Goal: Information Seeking & Learning: Learn about a topic

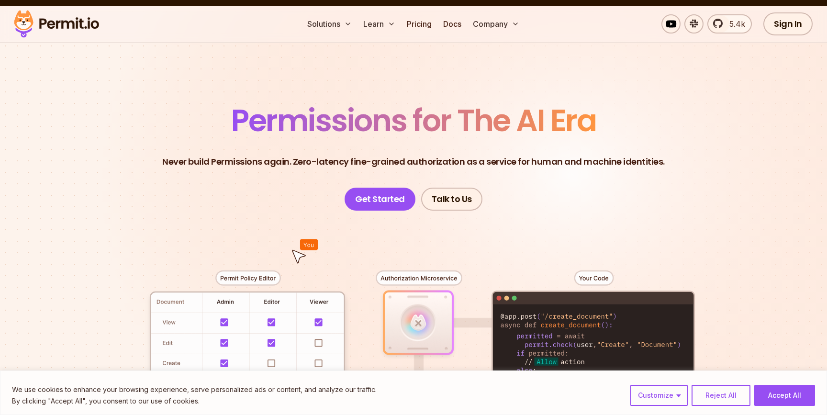
scroll to position [15, 0]
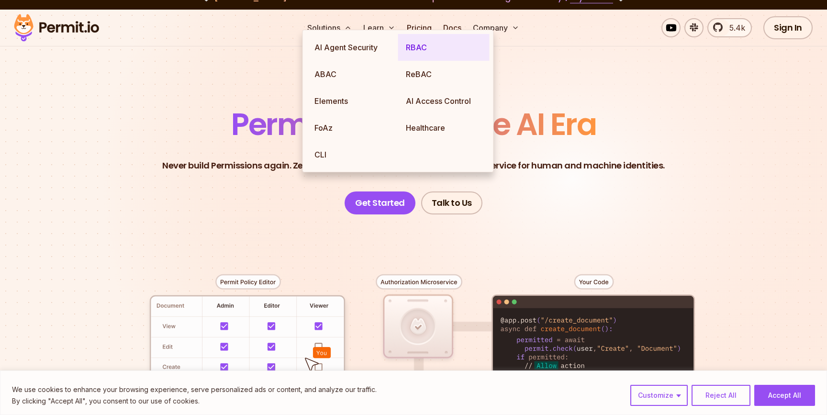
click at [421, 45] on link "RBAC" at bounding box center [443, 47] width 91 height 27
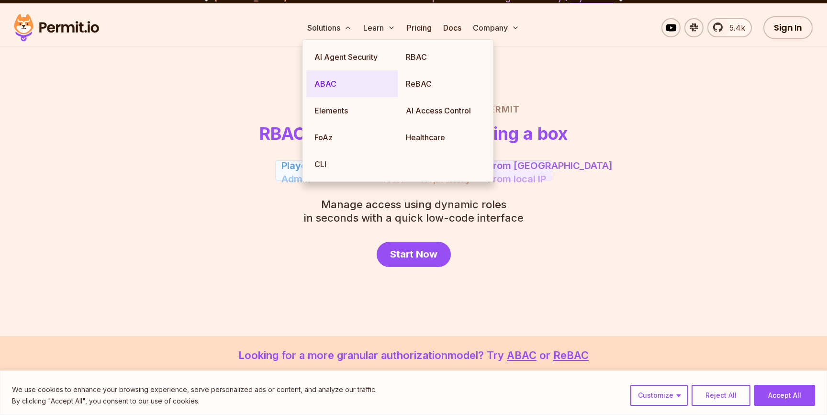
click at [332, 83] on link "ABAC" at bounding box center [352, 83] width 91 height 27
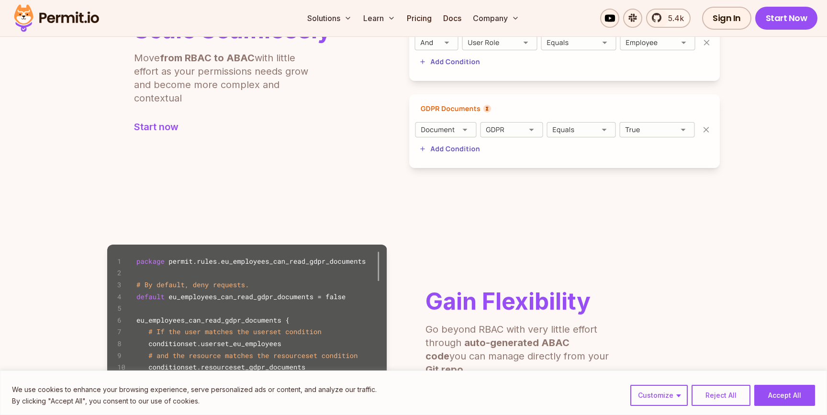
scroll to position [400, 0]
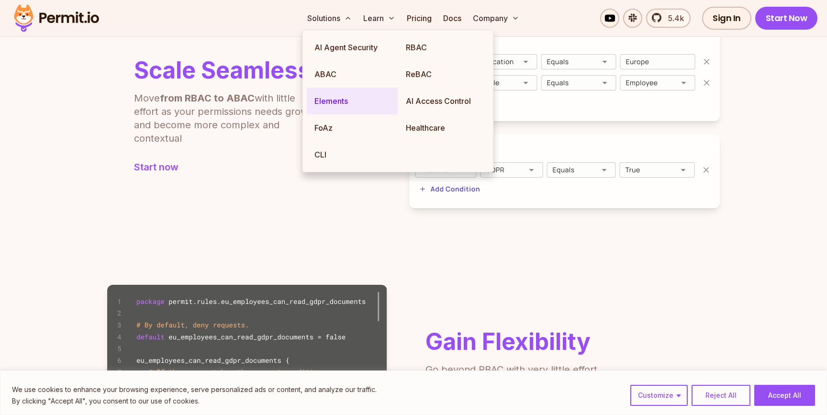
click at [329, 107] on link "Elements" at bounding box center [352, 101] width 91 height 27
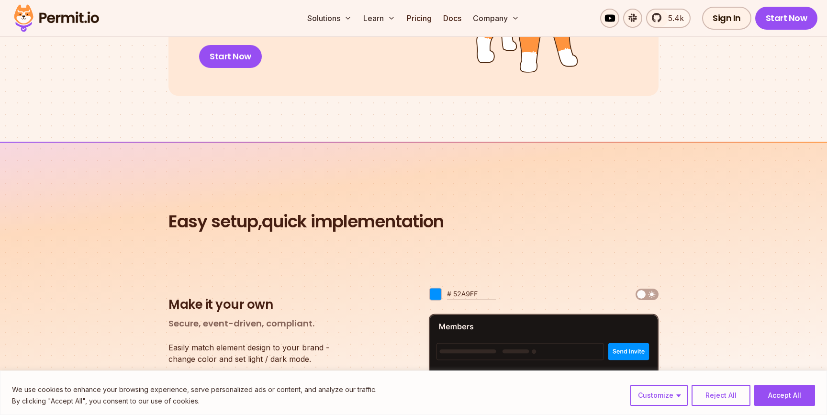
scroll to position [1238, 0]
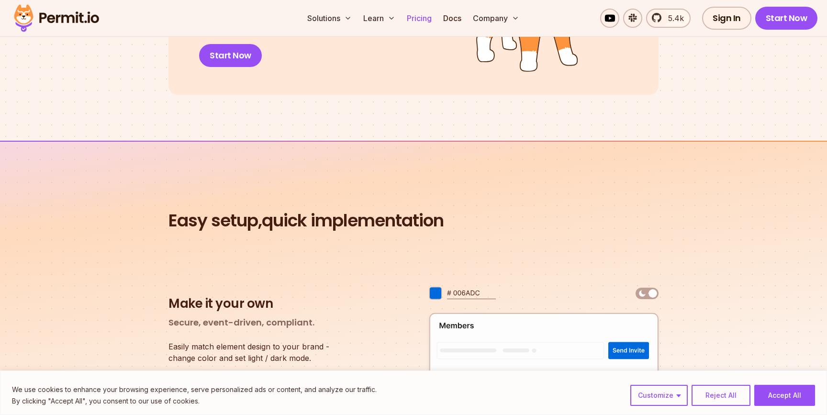
click at [417, 21] on link "Pricing" at bounding box center [419, 18] width 33 height 19
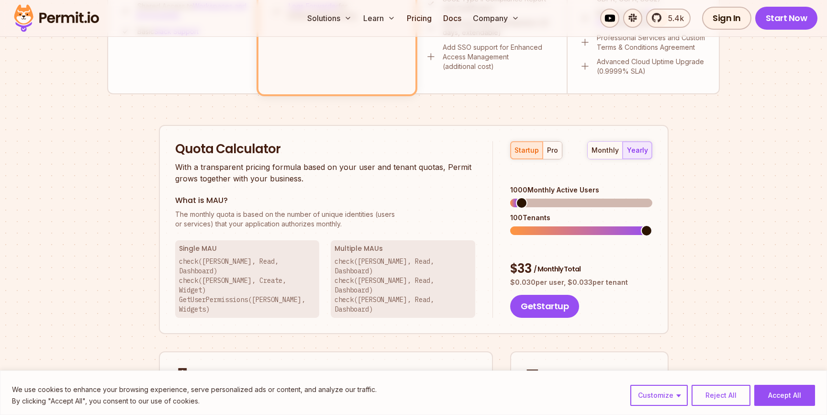
scroll to position [547, 0]
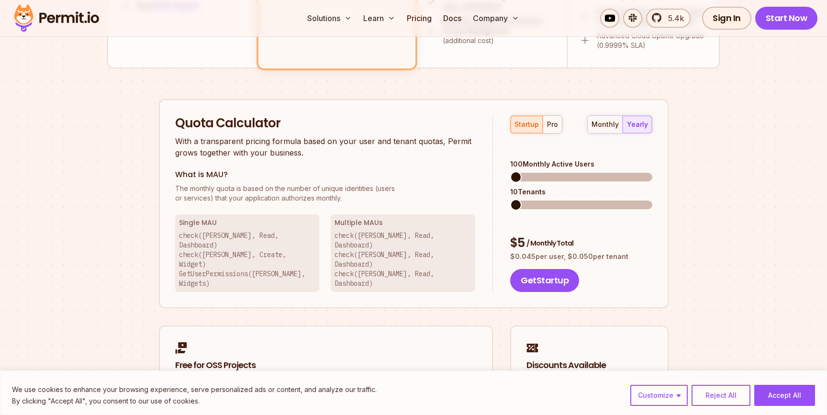
click at [510, 171] on span at bounding box center [515, 176] width 11 height 11
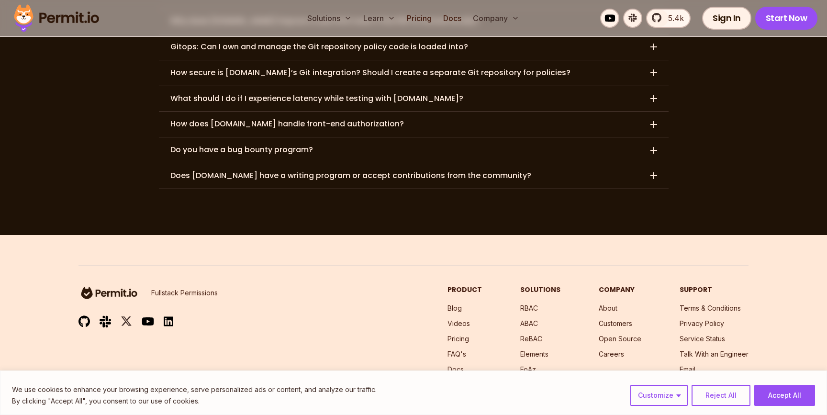
scroll to position [4931, 0]
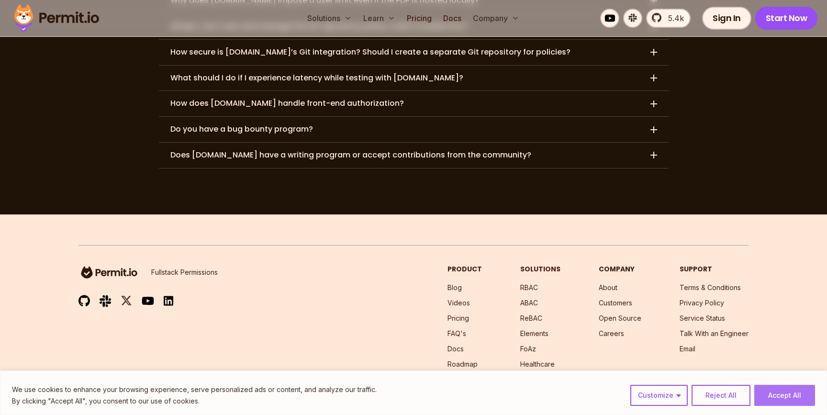
click at [790, 398] on button "Accept All" at bounding box center [784, 395] width 61 height 21
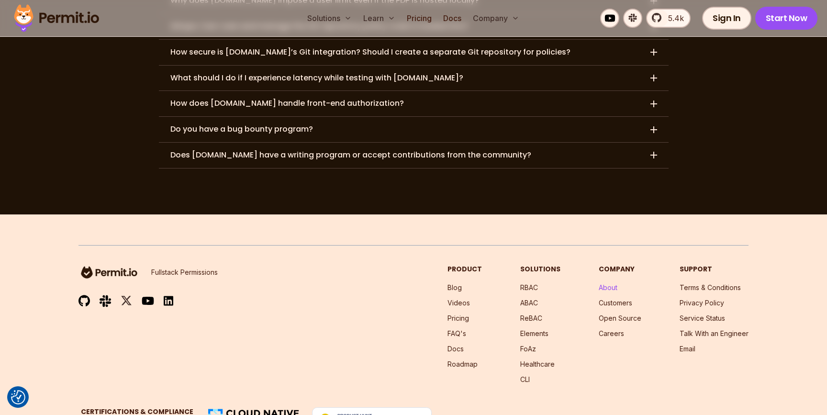
click at [613, 283] on link "About" at bounding box center [608, 287] width 19 height 8
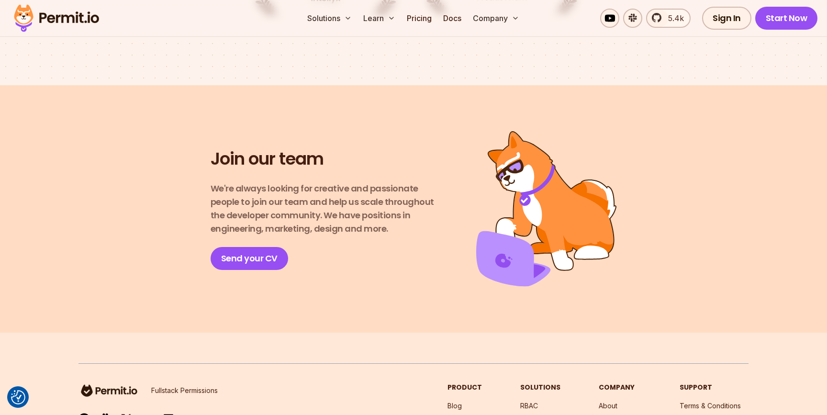
scroll to position [1731, 0]
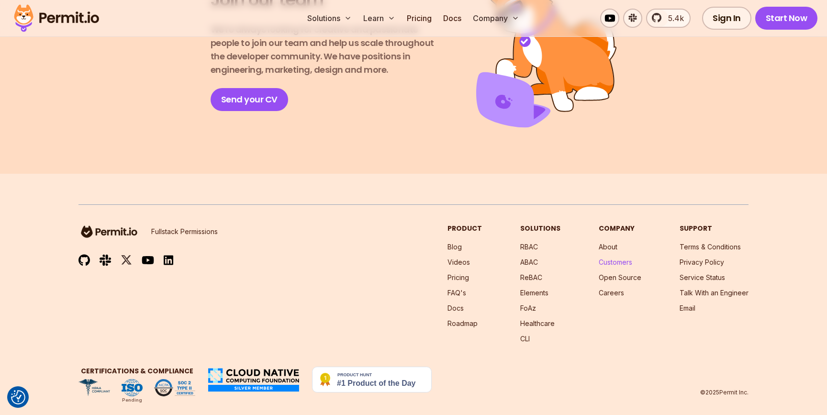
click at [620, 258] on link "Customers" at bounding box center [615, 262] width 33 height 8
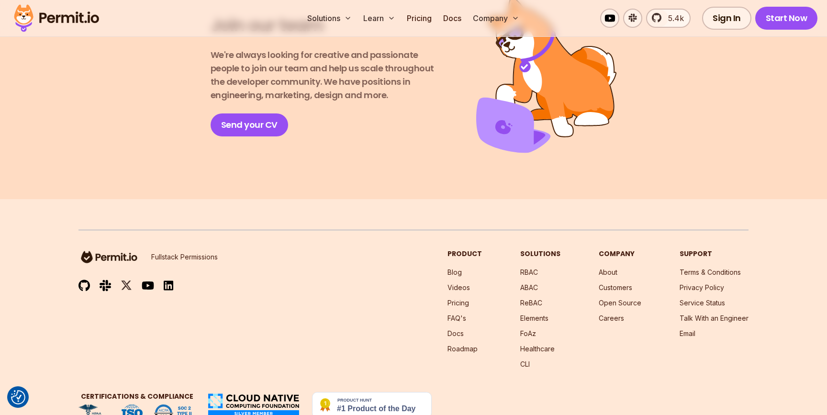
scroll to position [1731, 0]
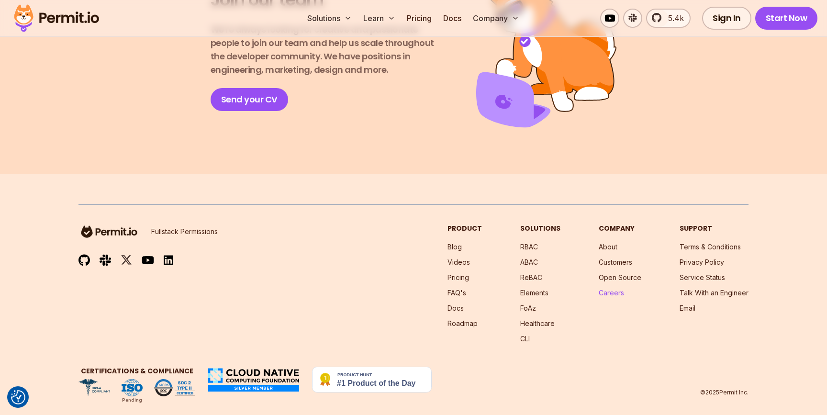
click at [619, 289] on link "Careers" at bounding box center [611, 293] width 25 height 8
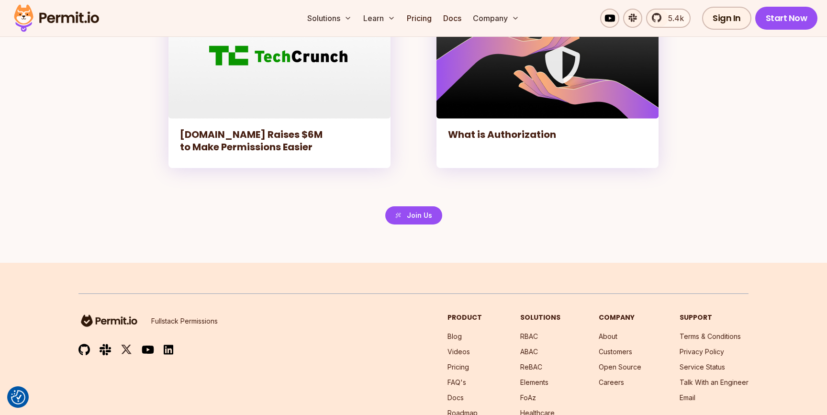
scroll to position [2273, 0]
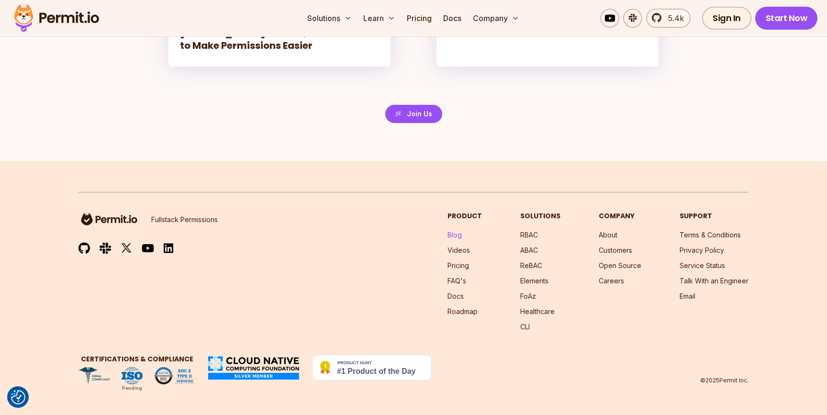
click at [462, 236] on link "Blog" at bounding box center [454, 235] width 14 height 8
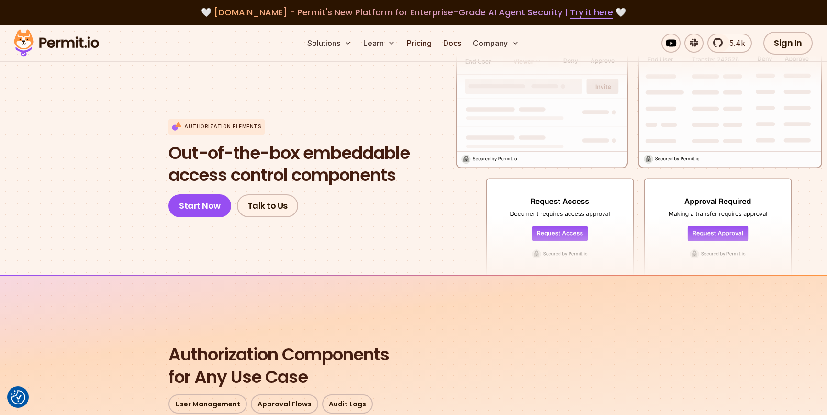
click at [365, 136] on div "Authorization Elements Out-of-the-box embeddable access control components Star…" at bounding box center [288, 168] width 241 height 99
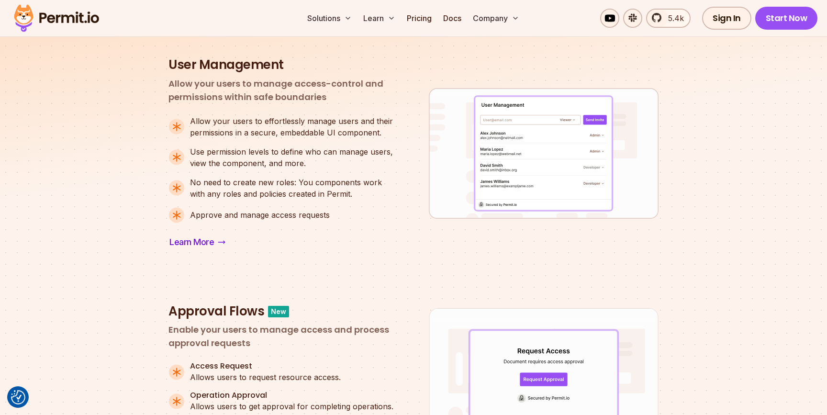
scroll to position [412, 0]
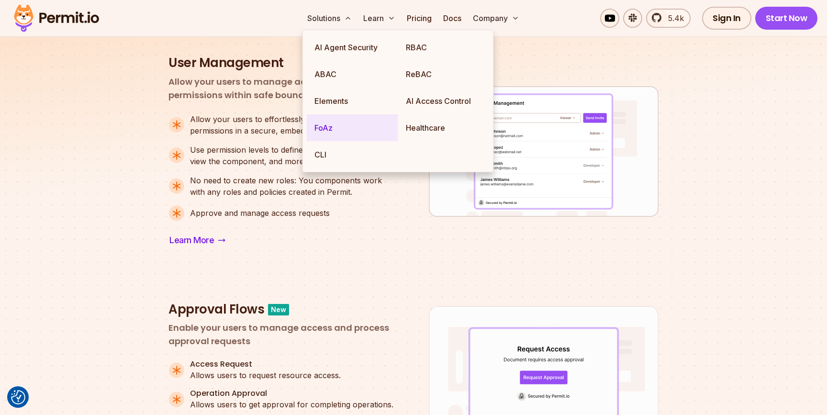
click at [339, 127] on link "FoAz" at bounding box center [352, 127] width 91 height 27
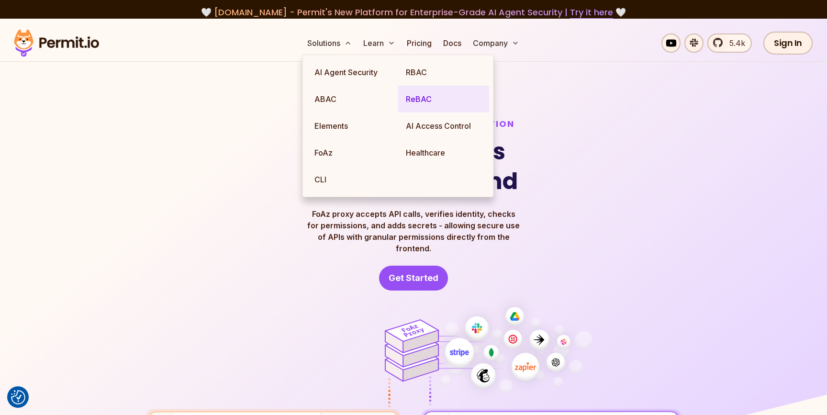
click at [425, 95] on link "ReBAC" at bounding box center [443, 99] width 91 height 27
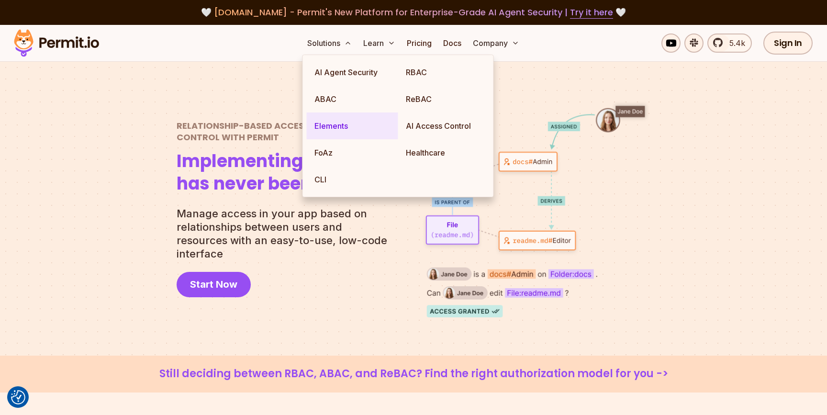
click at [335, 124] on link "Elements" at bounding box center [352, 125] width 91 height 27
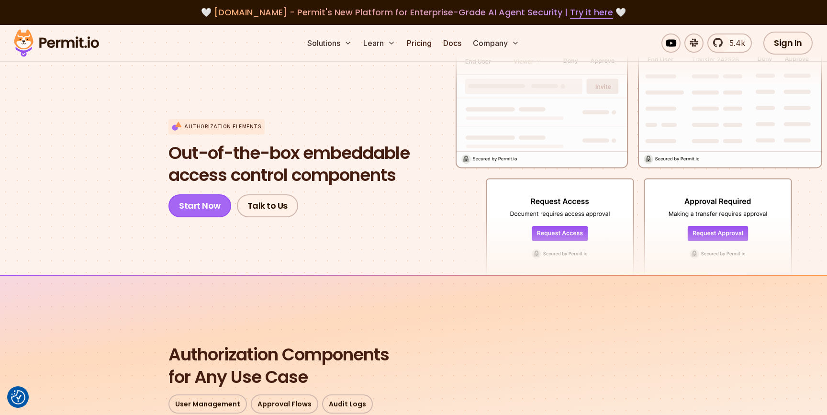
click at [216, 213] on link "Start Now" at bounding box center [199, 205] width 63 height 23
click at [450, 44] on link "Docs" at bounding box center [452, 42] width 26 height 19
